Goal: Browse casually

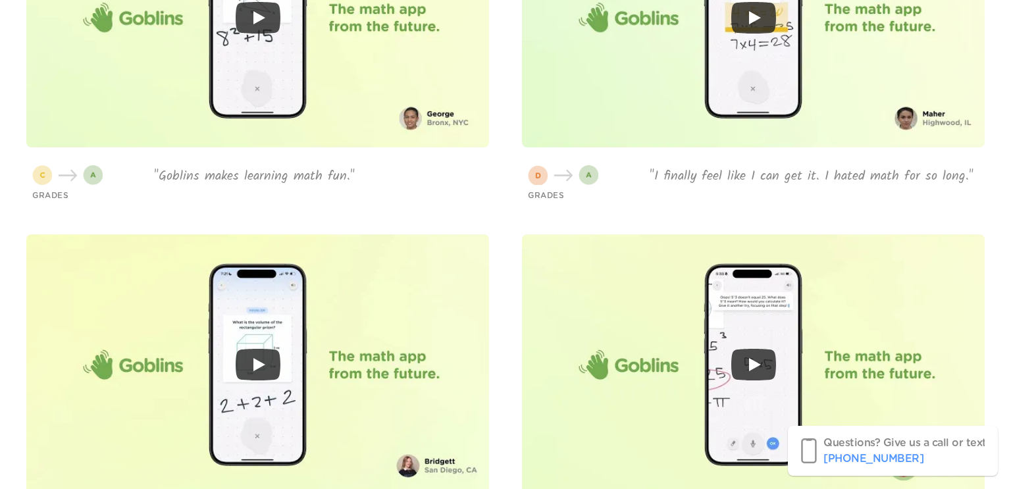
scroll to position [2773, 0]
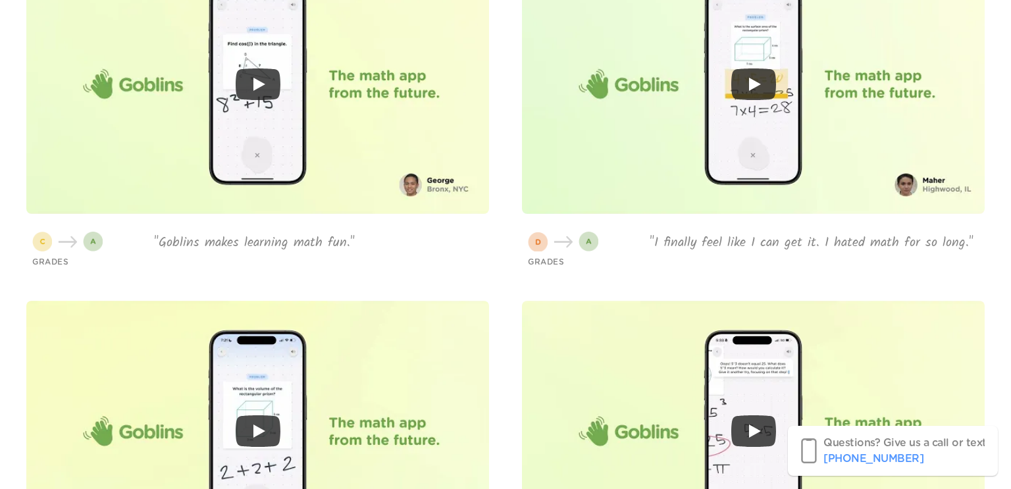
click at [327, 252] on p ""Goblins makes learning math fun."" at bounding box center [318, 243] width 329 height 18
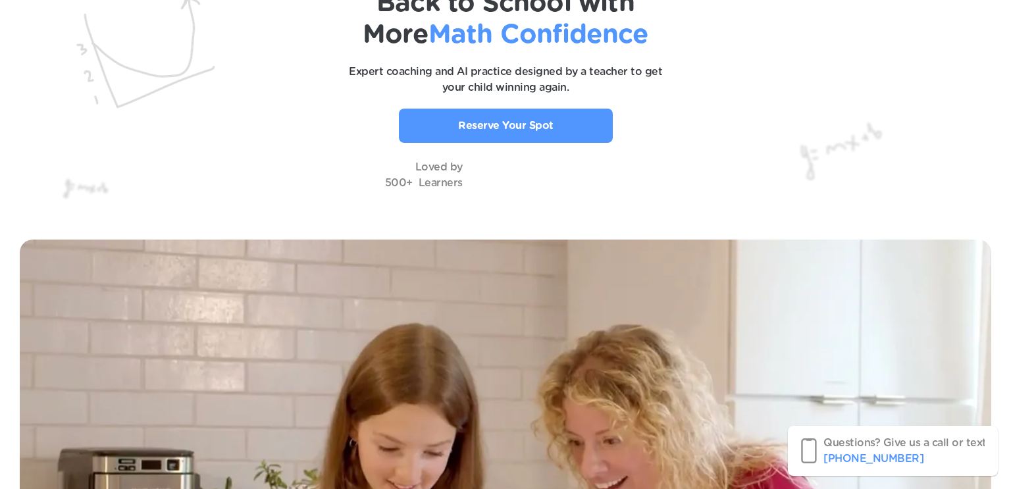
scroll to position [0, 0]
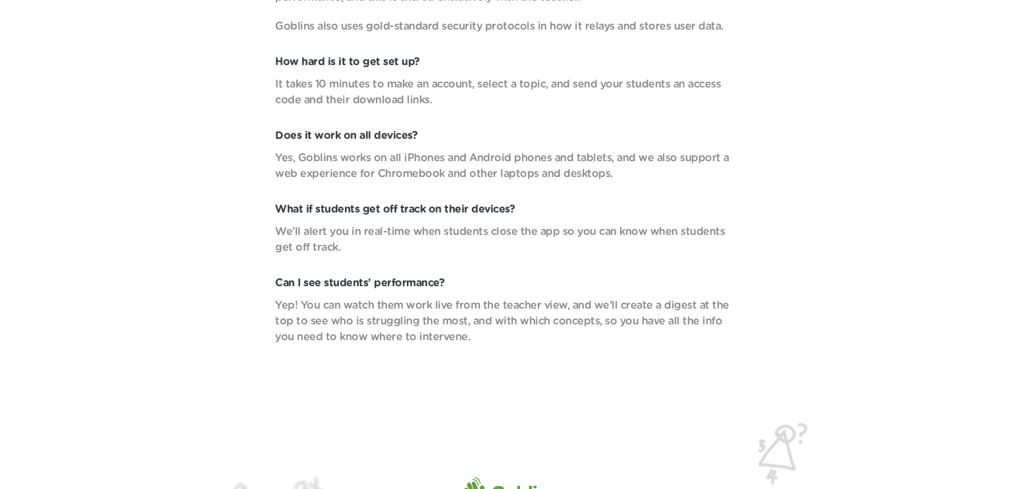
scroll to position [4798, 0]
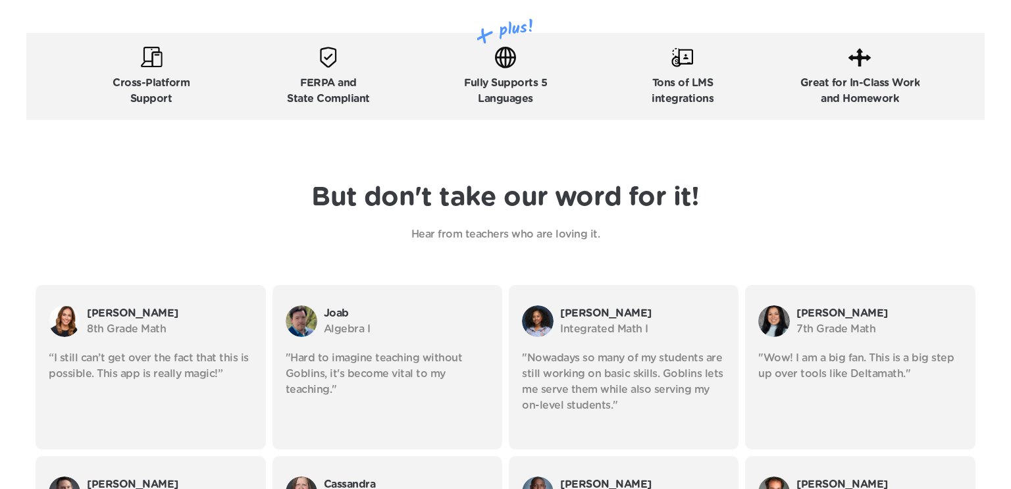
scroll to position [2658, 0]
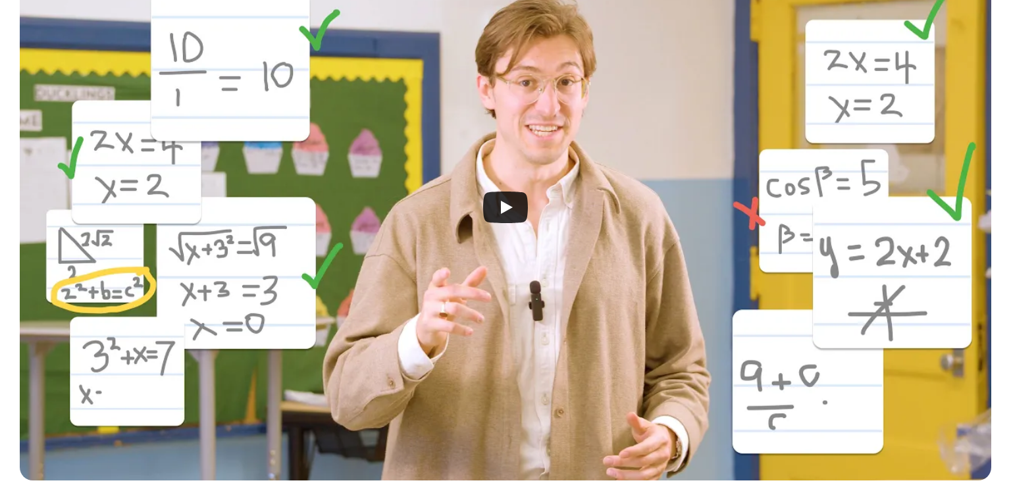
scroll to position [415, 0]
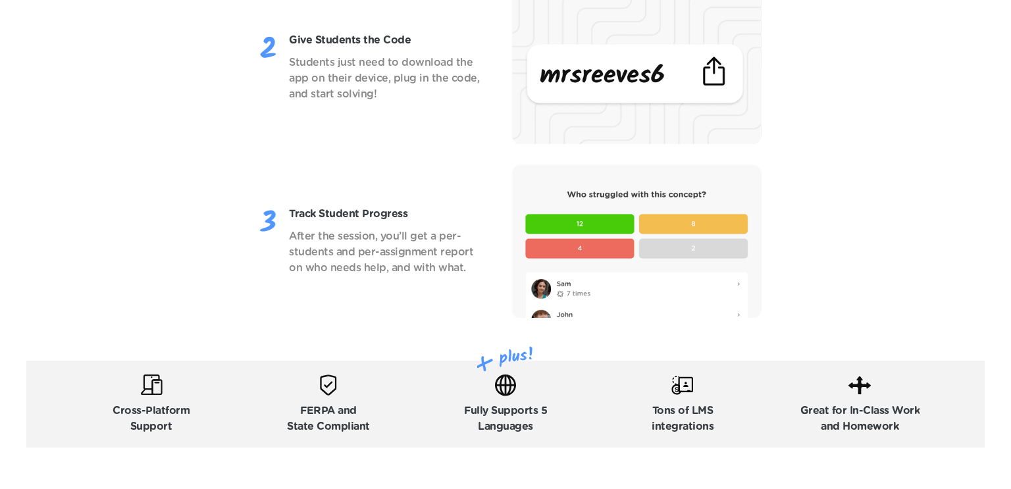
click at [569, 224] on img at bounding box center [636, 241] width 250 height 154
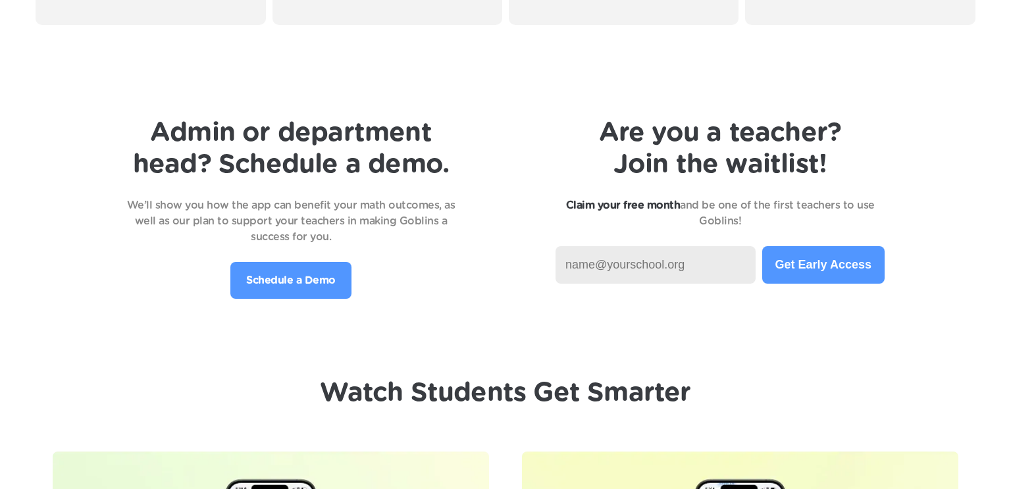
scroll to position [2772, 0]
click at [603, 268] on input at bounding box center [655, 265] width 200 height 38
click at [464, 270] on div "Admin or department head? Schedule a demo. We’ll show you how the app can benef…" at bounding box center [505, 208] width 958 height 182
